Goal: Find specific page/section: Find specific page/section

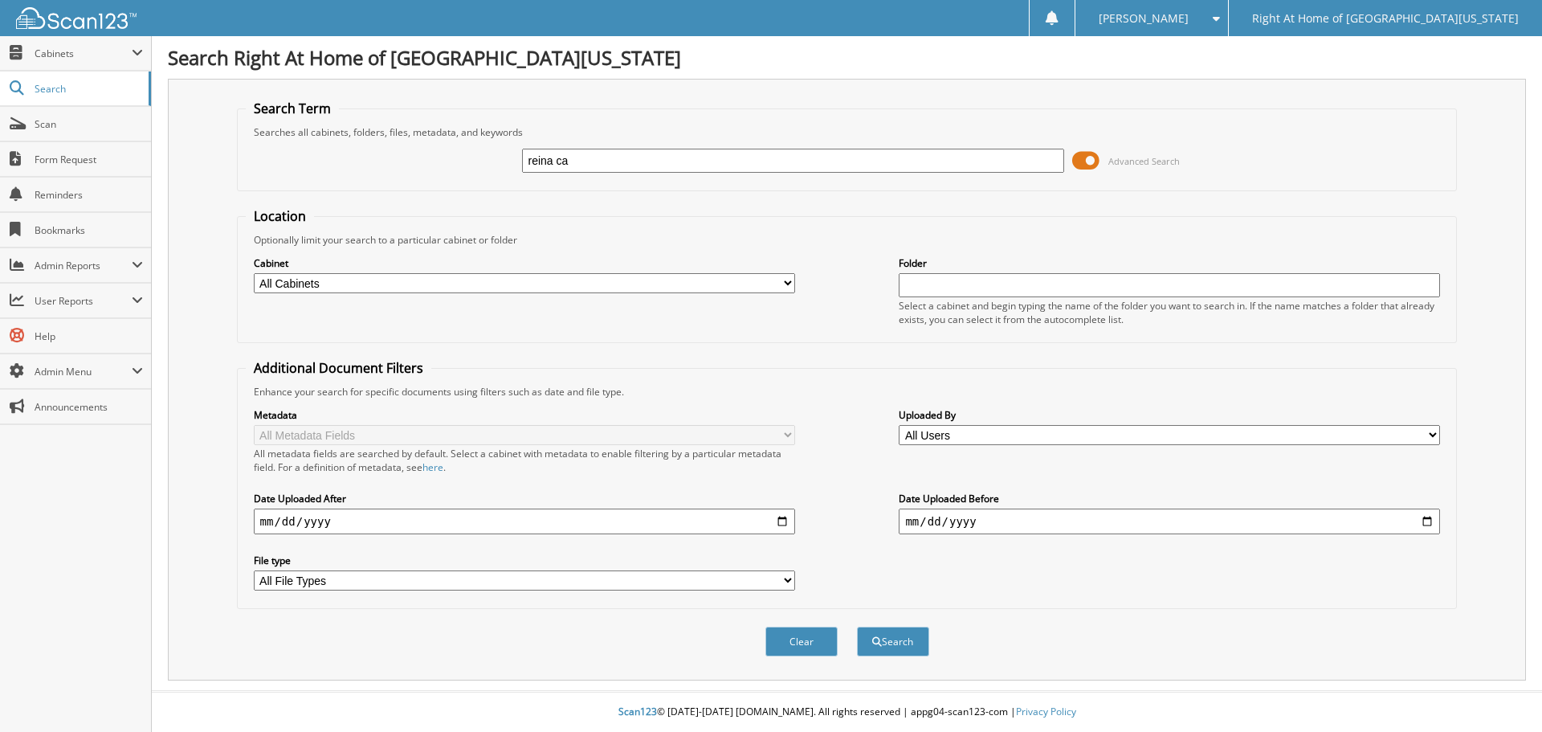
type input "[PERSON_NAME]"
click at [874, 646] on span "submit" at bounding box center [877, 642] width 10 height 10
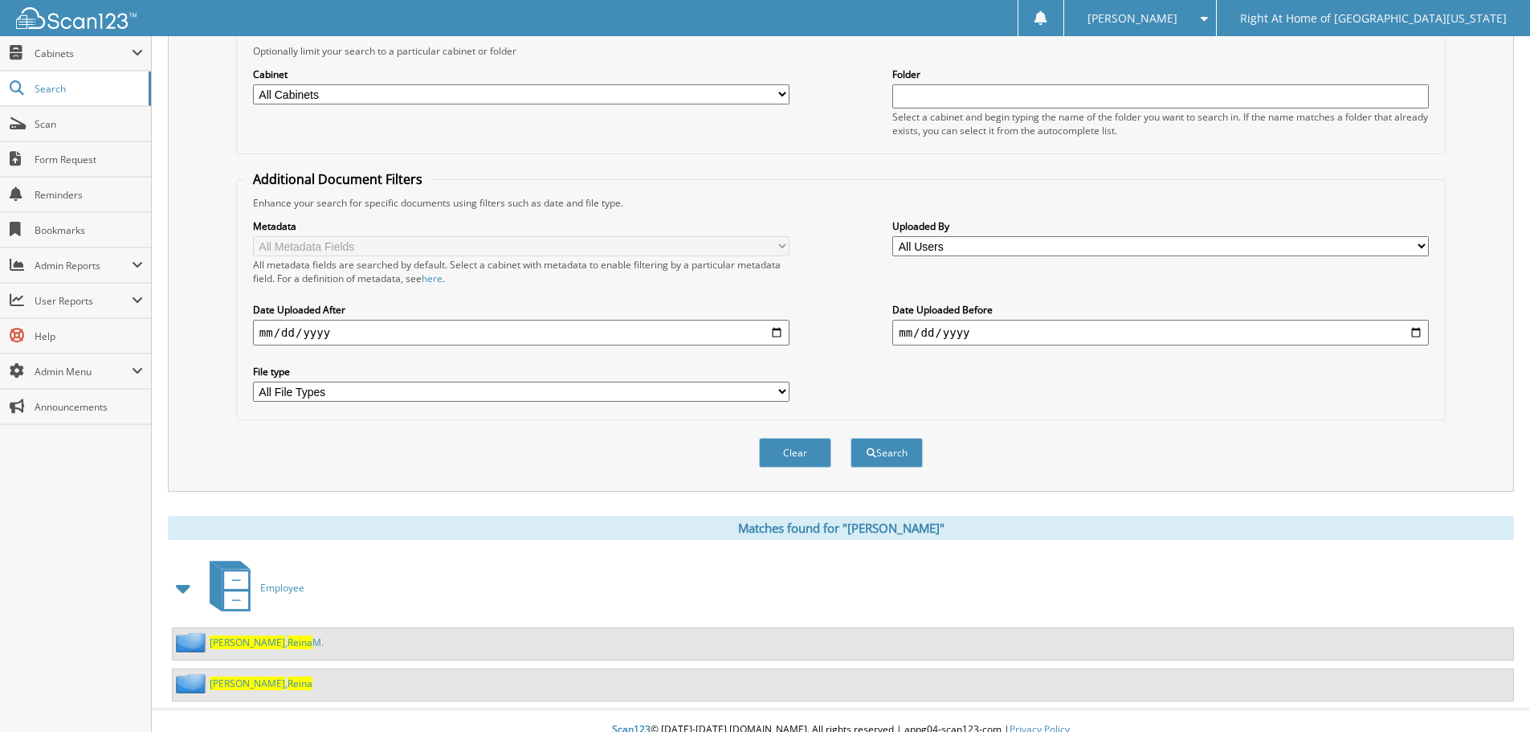
scroll to position [207, 0]
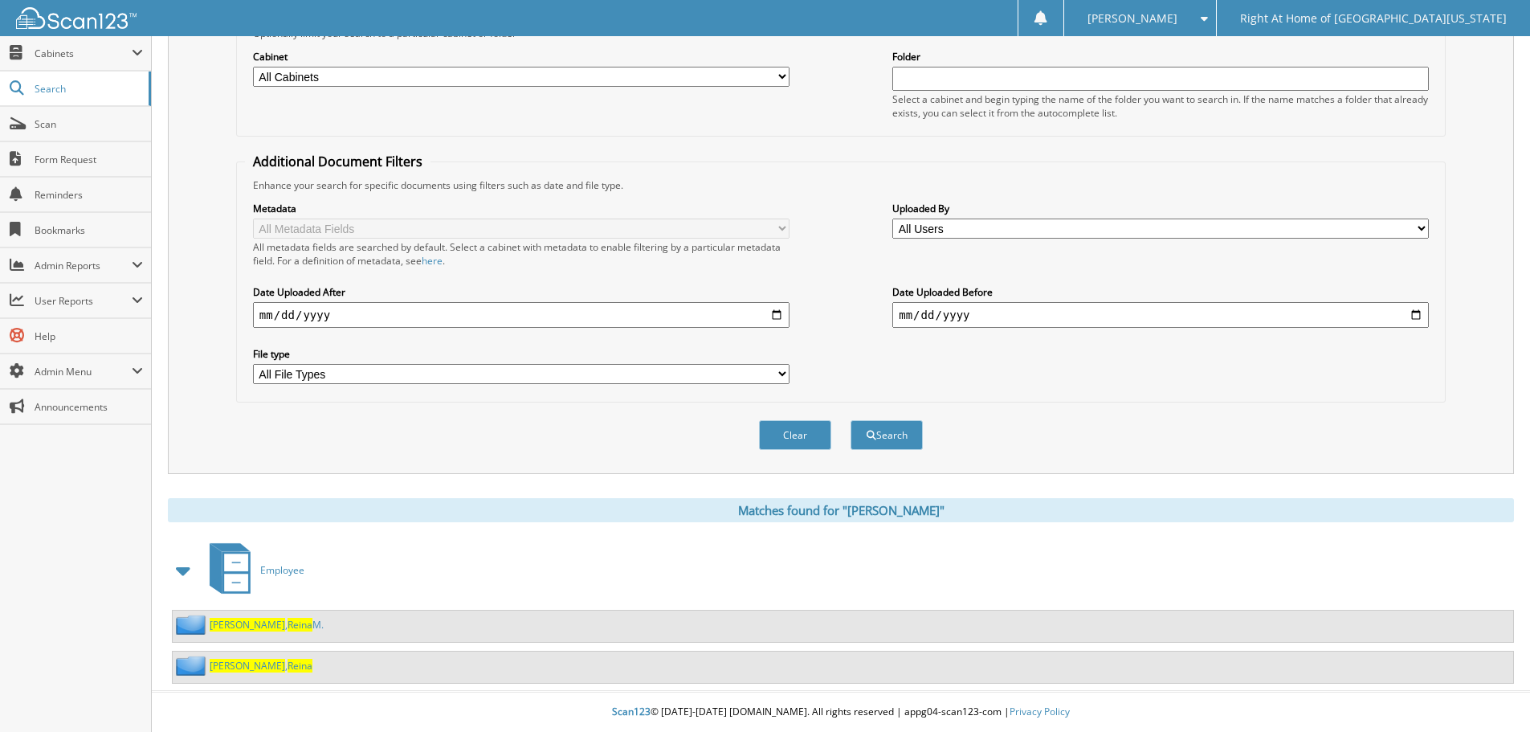
click at [255, 670] on link "[PERSON_NAME]" at bounding box center [261, 666] width 103 height 14
